Goal: Information Seeking & Learning: Find contact information

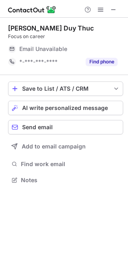
scroll to position [174, 128]
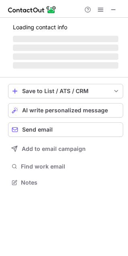
scroll to position [174, 128]
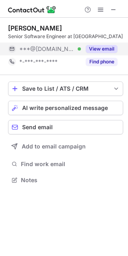
click at [111, 52] on button "View email" at bounding box center [101, 49] width 32 height 8
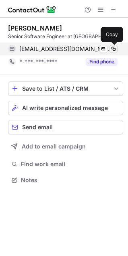
click at [111, 49] on span at bounding box center [113, 49] width 6 height 6
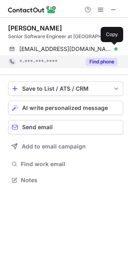
click at [104, 62] on button "Find phone" at bounding box center [101, 62] width 32 height 8
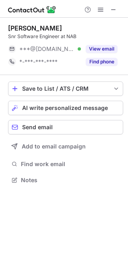
scroll to position [174, 128]
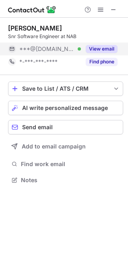
click at [113, 51] on button "View email" at bounding box center [101, 49] width 32 height 8
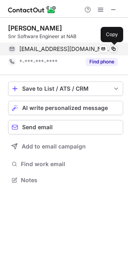
click at [115, 50] on span at bounding box center [113, 49] width 6 height 6
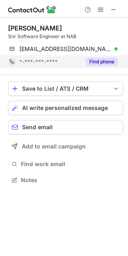
click at [103, 62] on button "Find phone" at bounding box center [101, 62] width 32 height 8
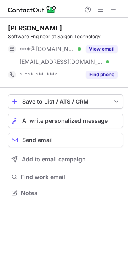
scroll to position [187, 128]
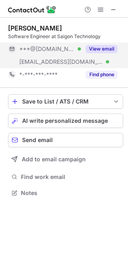
click at [98, 50] on button "View email" at bounding box center [101, 49] width 32 height 8
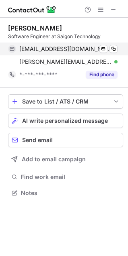
click at [117, 47] on div "nccuong281299@gmail.com Verified Send email Copy" at bounding box center [62, 49] width 109 height 13
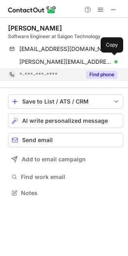
click at [87, 77] on button "Find phone" at bounding box center [101, 75] width 32 height 8
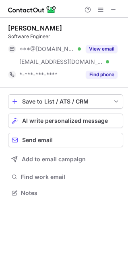
scroll to position [187, 128]
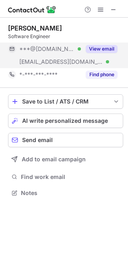
click at [113, 47] on button "View email" at bounding box center [101, 49] width 32 height 8
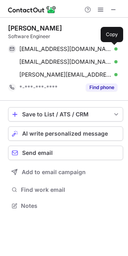
scroll to position [200, 128]
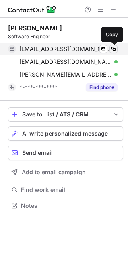
click at [115, 49] on span at bounding box center [113, 49] width 6 height 6
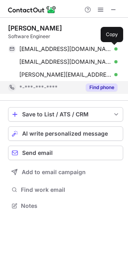
click at [105, 86] on button "Find phone" at bounding box center [101, 87] width 32 height 8
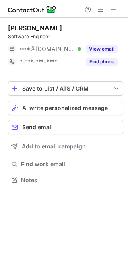
scroll to position [174, 128]
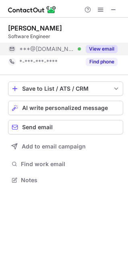
click at [99, 51] on button "View email" at bounding box center [101, 49] width 32 height 8
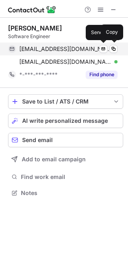
scroll to position [187, 128]
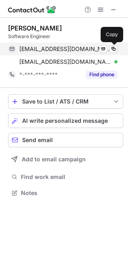
click at [116, 53] on div "[EMAIL_ADDRESS][DOMAIN_NAME] Verified Send email Copy" at bounding box center [62, 49] width 109 height 13
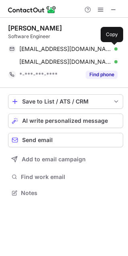
drag, startPoint x: 113, startPoint y: 47, endPoint x: 108, endPoint y: 38, distance: 10.5
click at [113, 47] on span at bounding box center [113, 49] width 6 height 6
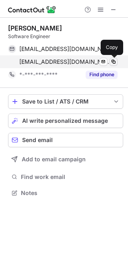
click at [113, 58] on button at bounding box center [113, 62] width 8 height 8
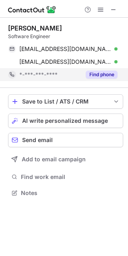
click at [101, 77] on button "Find phone" at bounding box center [101, 75] width 32 height 8
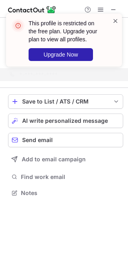
click at [113, 18] on span at bounding box center [115, 21] width 6 height 8
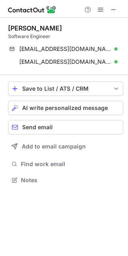
scroll to position [174, 128]
click at [100, 10] on div "This profile is restricted on the free plan. Upgrade your plan to view all prof…" at bounding box center [64, 43] width 128 height 75
click at [103, 9] on span at bounding box center [100, 9] width 6 height 6
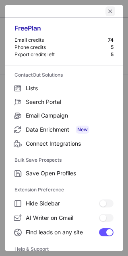
click at [107, 10] on span "left-button" at bounding box center [110, 11] width 6 height 6
